Goal: Task Accomplishment & Management: Manage account settings

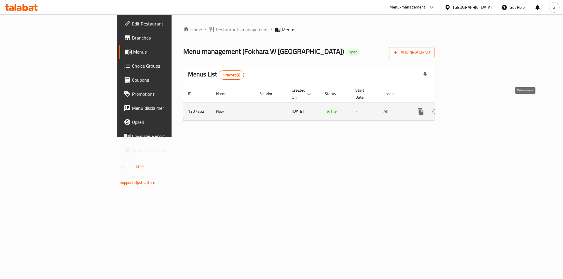
click at [466, 108] on icon "enhanced table" at bounding box center [462, 111] width 7 height 7
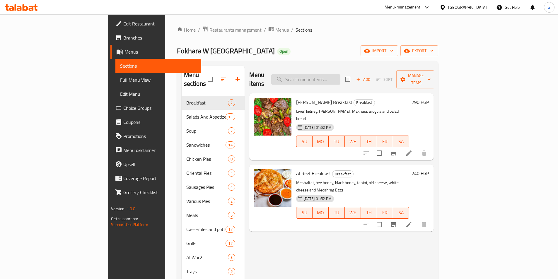
click at [341, 74] on input "search" at bounding box center [305, 79] width 69 height 10
paste input "Nutella Hazelnut Pie"
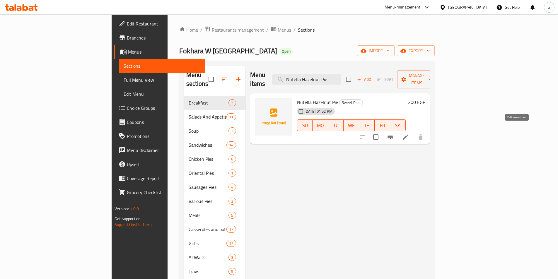
type input "Nutella Hazelnut Pie"
click at [409, 134] on icon at bounding box center [405, 137] width 7 height 7
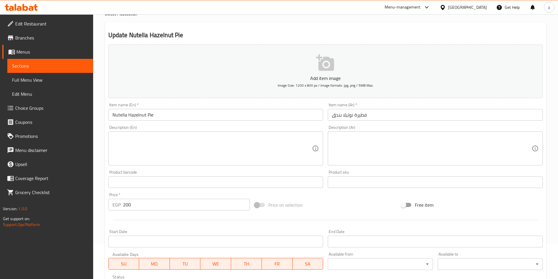
scroll to position [49, 0]
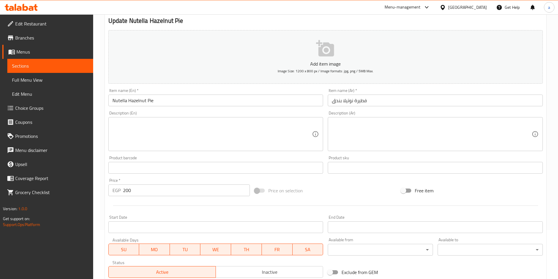
drag, startPoint x: 221, startPoint y: 131, endPoint x: 264, endPoint y: 125, distance: 42.9
click at [221, 130] on textarea at bounding box center [213, 134] width 200 height 28
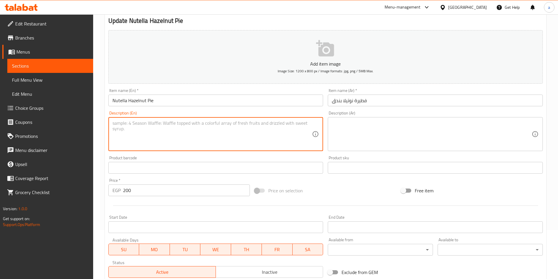
click at [370, 122] on textarea at bounding box center [432, 134] width 200 height 28
drag, startPoint x: 216, startPoint y: 128, endPoint x: 251, endPoint y: 128, distance: 34.9
click at [216, 128] on textarea at bounding box center [213, 134] width 200 height 28
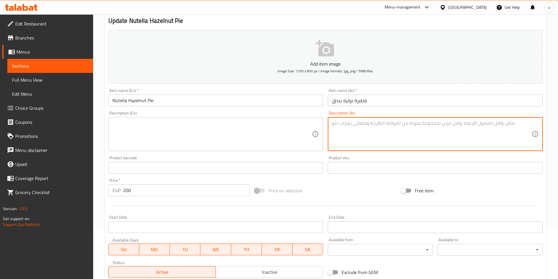
click at [377, 132] on textarea at bounding box center [432, 134] width 200 height 28
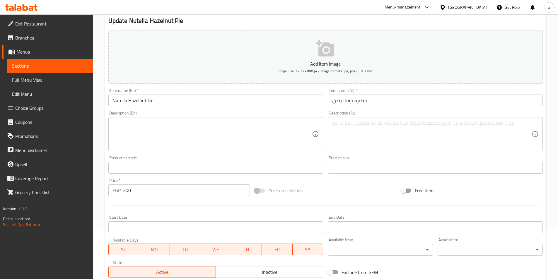
scroll to position [0, 0]
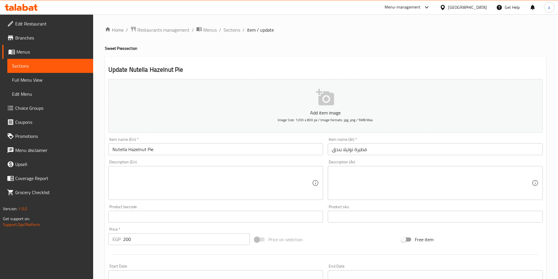
drag, startPoint x: 205, startPoint y: 182, endPoint x: 194, endPoint y: 57, distance: 126.0
click at [27, 63] on span "Sections" at bounding box center [50, 65] width 76 height 7
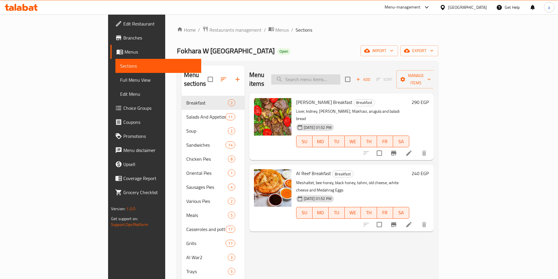
click at [340, 78] on input "search" at bounding box center [305, 79] width 69 height 10
paste input "Chicken Meal with Basmati Rice"
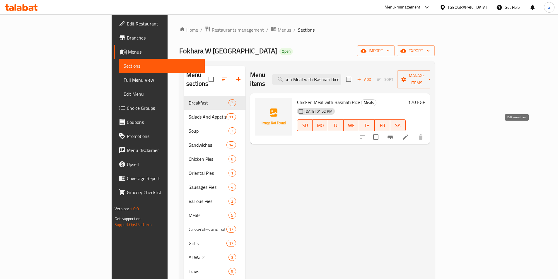
type input "Chicken Meal with Basmati Rice"
click at [409, 134] on icon at bounding box center [405, 137] width 7 height 7
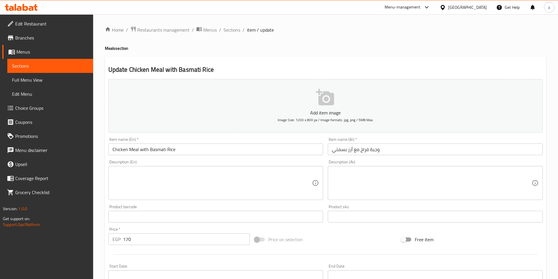
drag, startPoint x: 206, startPoint y: 216, endPoint x: 204, endPoint y: 42, distance: 174.4
click at [178, 29] on span "Restaurants management" at bounding box center [163, 29] width 52 height 7
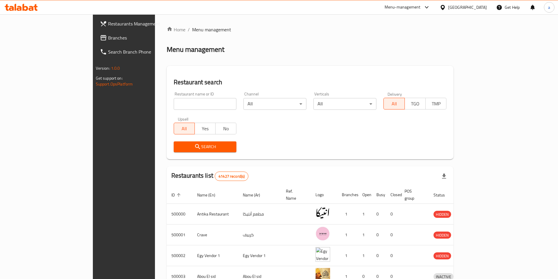
click at [95, 33] on link "Branches" at bounding box center [140, 38] width 91 height 14
